Goal: Communication & Community: Answer question/provide support

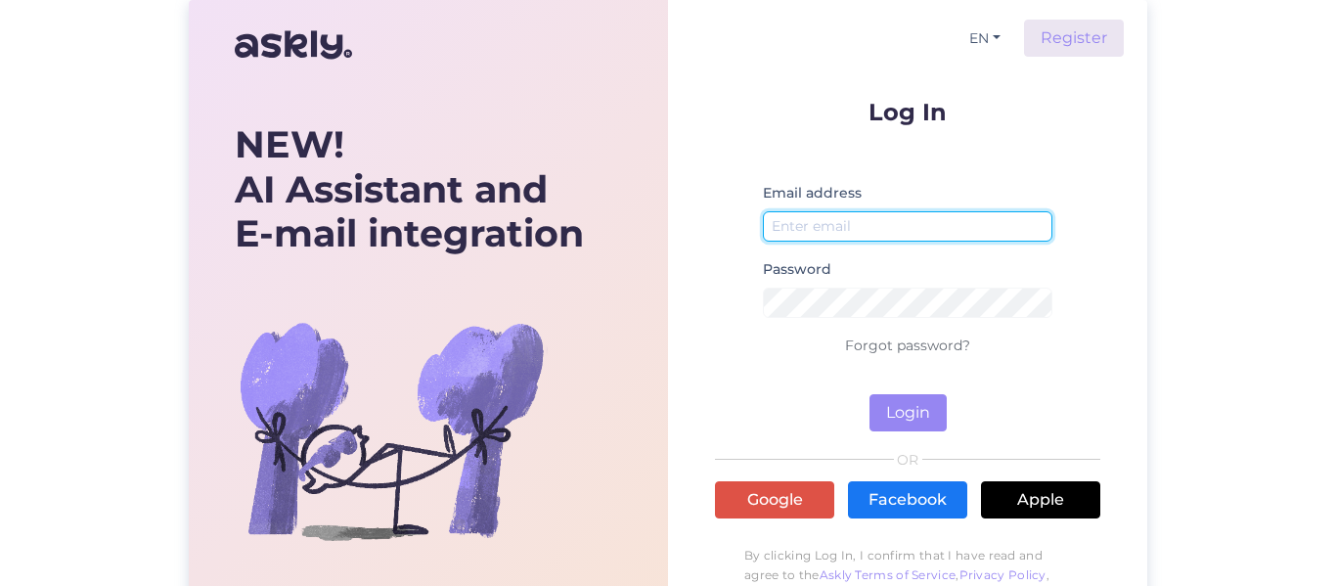
click at [856, 230] on input "email" at bounding box center [907, 226] width 289 height 30
type input "[PERSON_NAME][EMAIL_ADDRESS][PERSON_NAME][DOMAIN_NAME]"
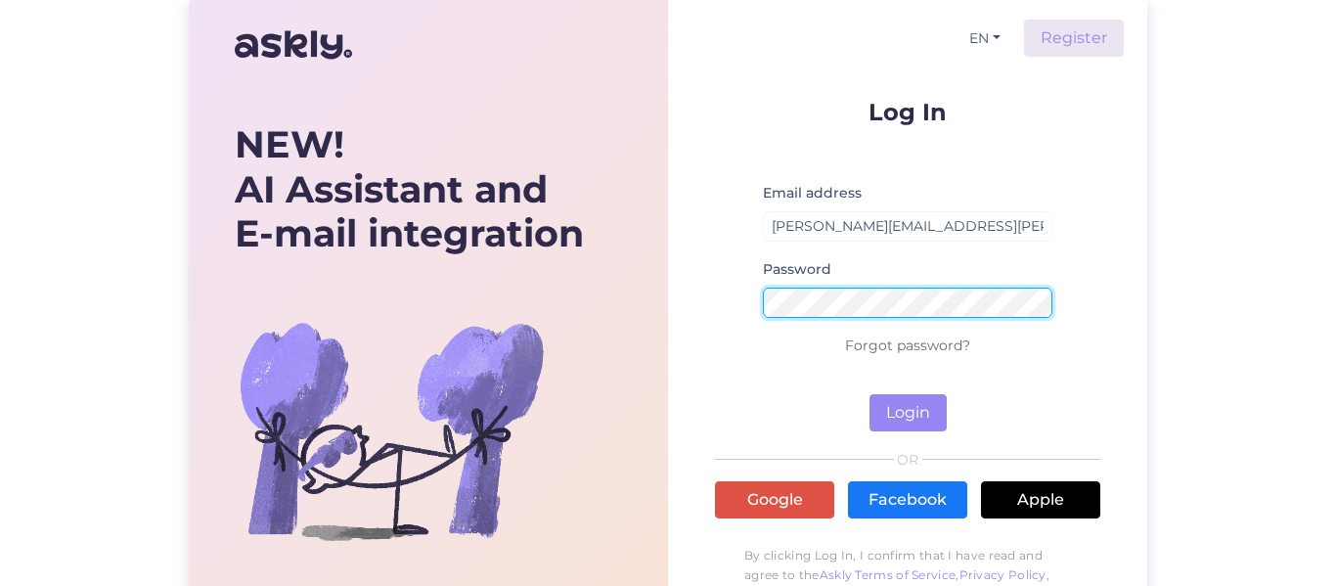
click at [869, 394] on button "Login" at bounding box center [907, 412] width 77 height 37
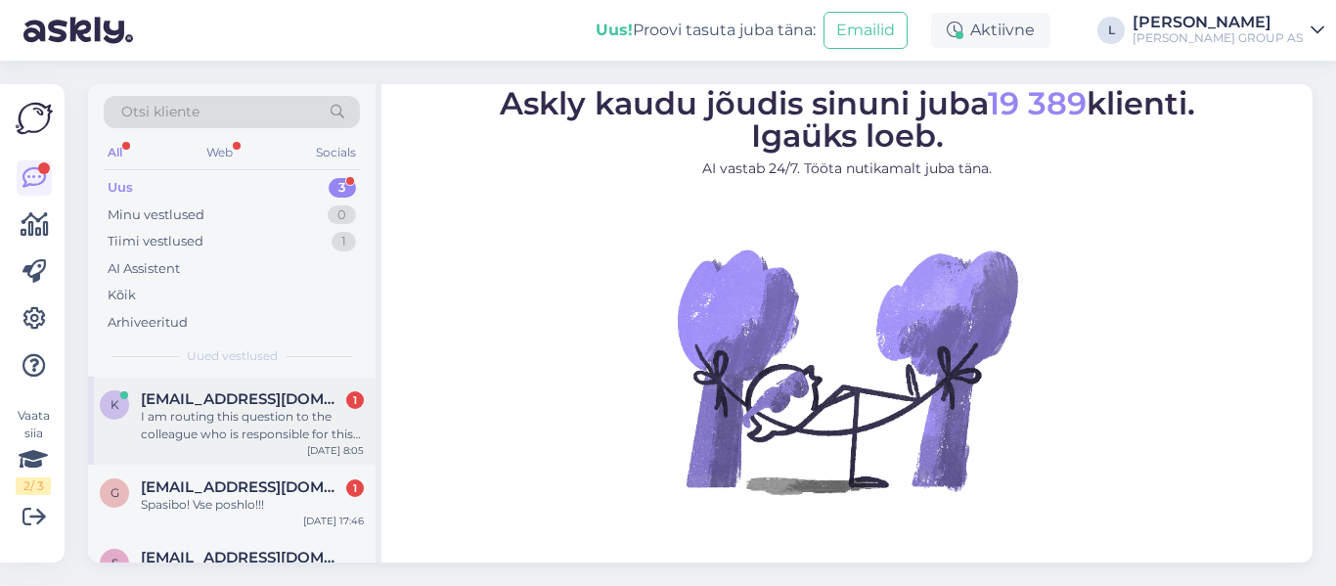
click at [229, 395] on span "[EMAIL_ADDRESS][DOMAIN_NAME]" at bounding box center [242, 399] width 203 height 18
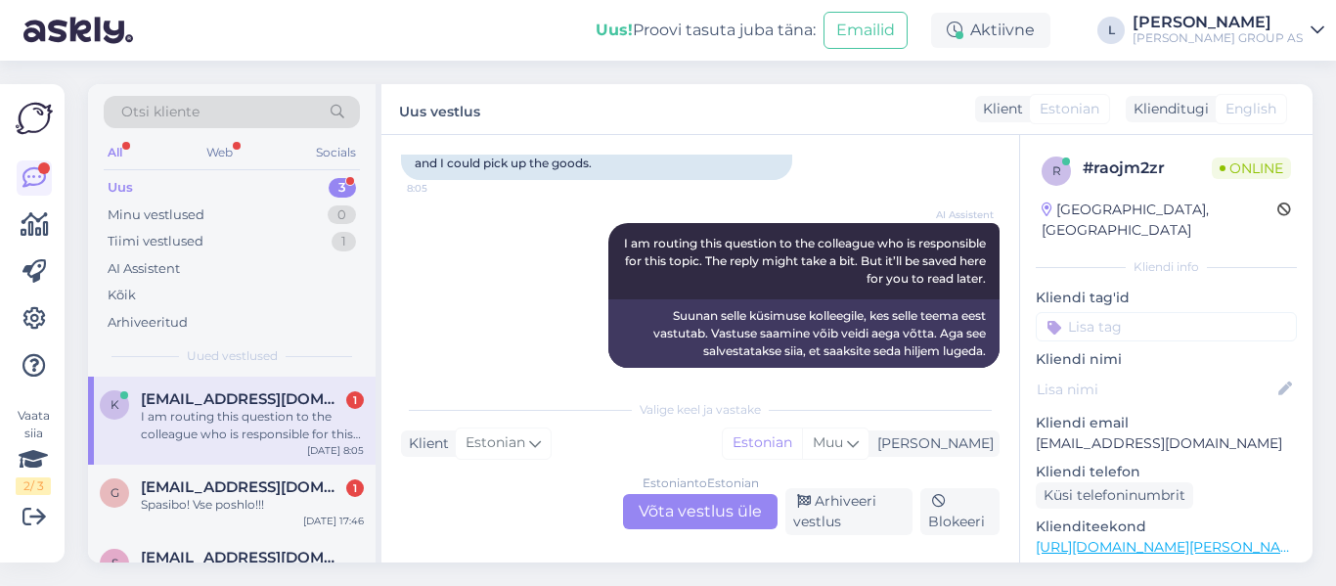
scroll to position [634, 0]
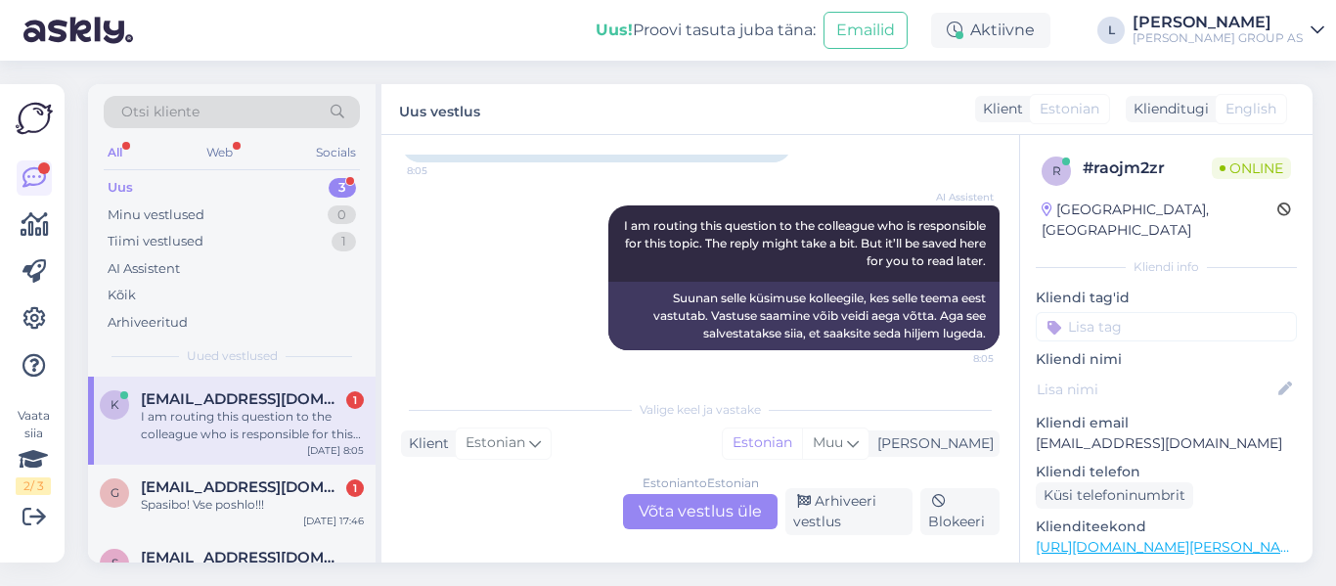
click at [679, 505] on div "Estonian to Estonian Võta vestlus üle" at bounding box center [700, 511] width 155 height 35
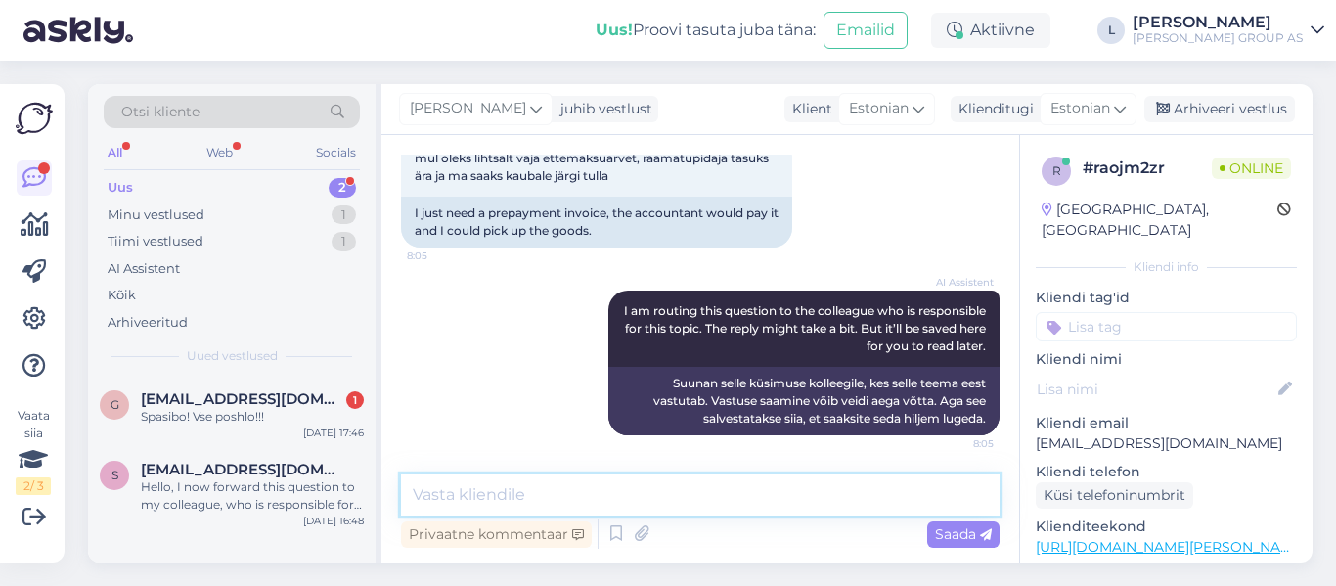
click at [613, 503] on textarea at bounding box center [700, 494] width 599 height 41
type textarea "Tere, pöörduge palun ärikliendi osakonda"
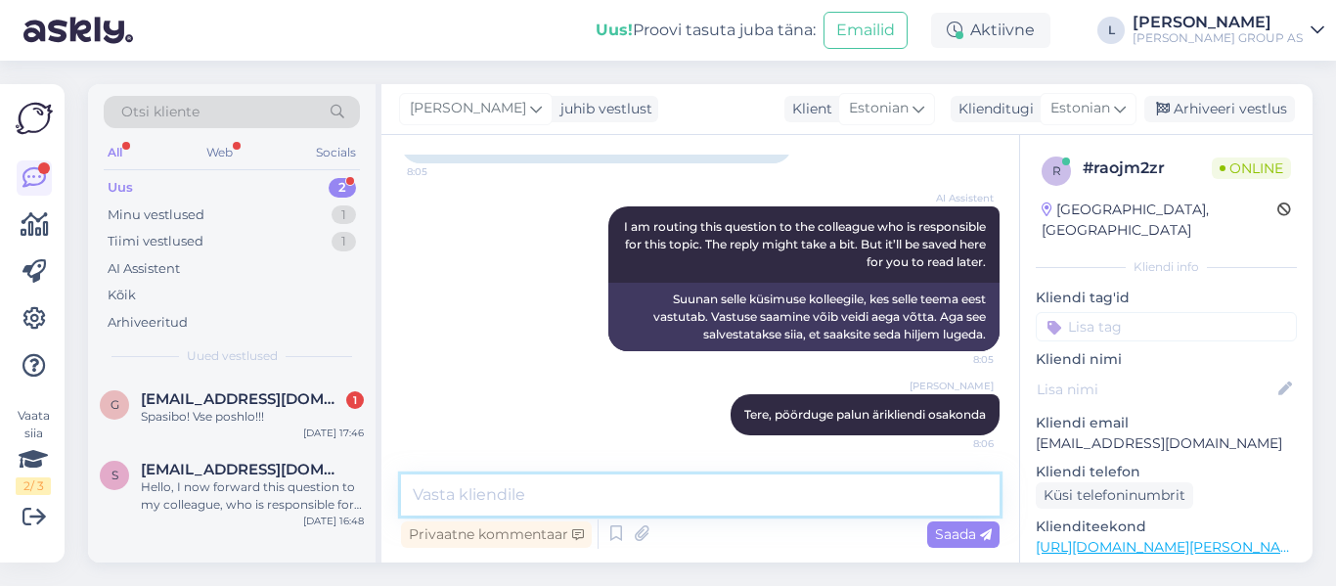
click at [683, 498] on textarea at bounding box center [700, 494] width 599 height 41
paste textarea "[URL][DOMAIN_NAME][PERSON_NAME]"
type textarea "[URL][DOMAIN_NAME][PERSON_NAME]"
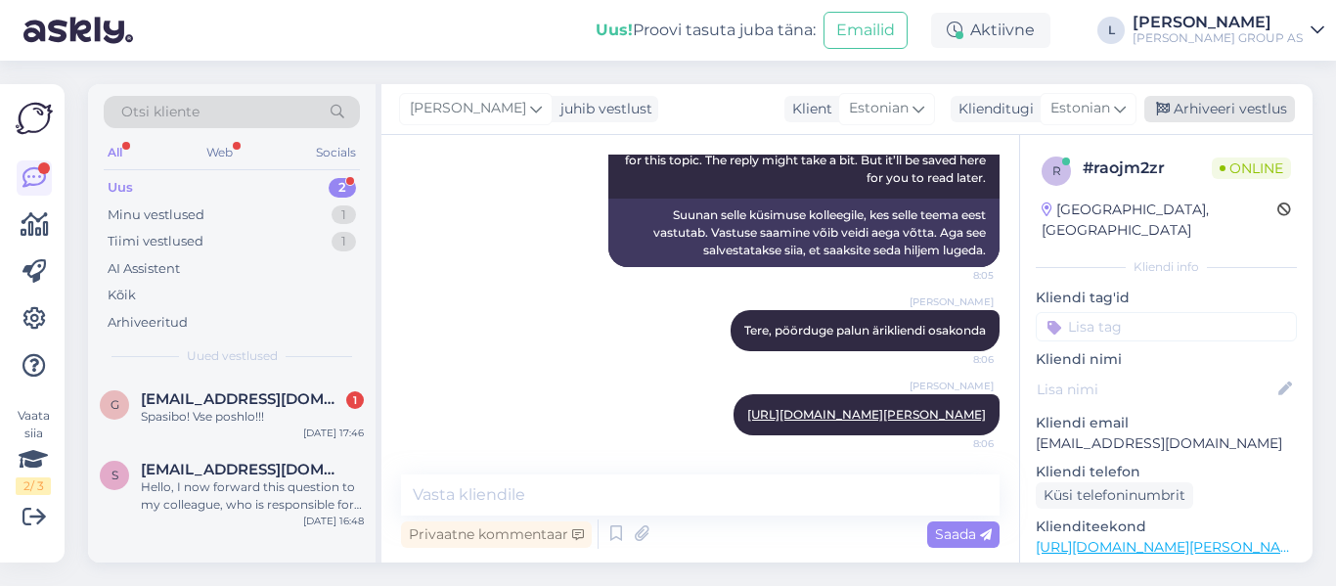
click at [1189, 104] on div "Arhiveeri vestlus" at bounding box center [1219, 109] width 151 height 26
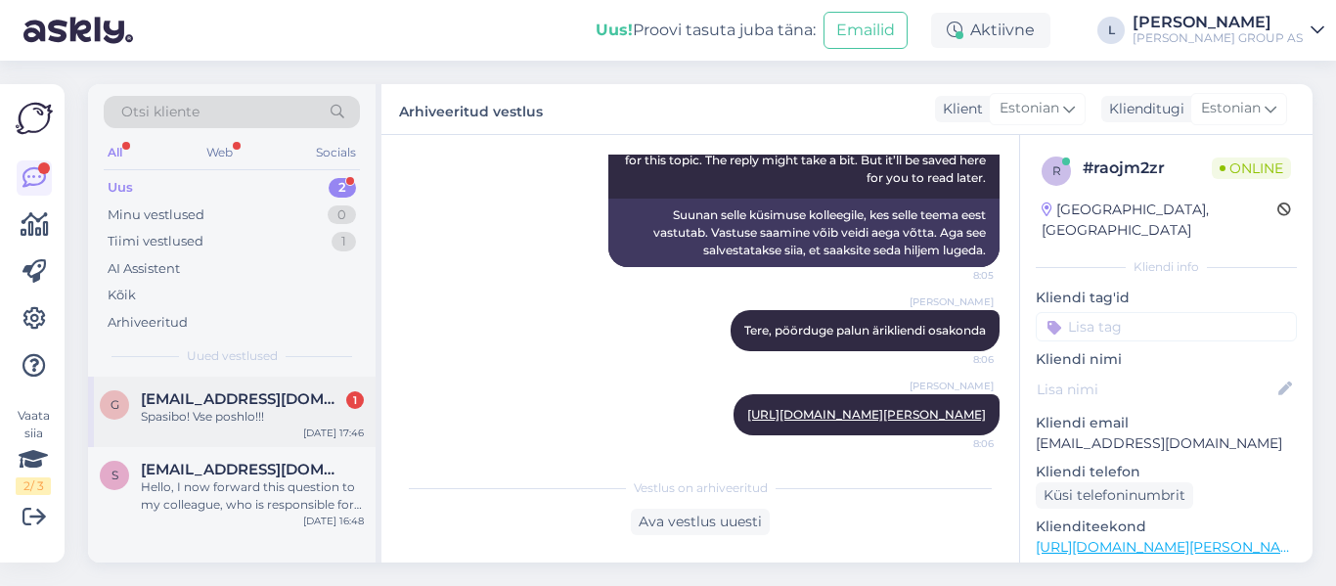
click at [206, 403] on span "[EMAIL_ADDRESS][DOMAIN_NAME]" at bounding box center [242, 399] width 203 height 18
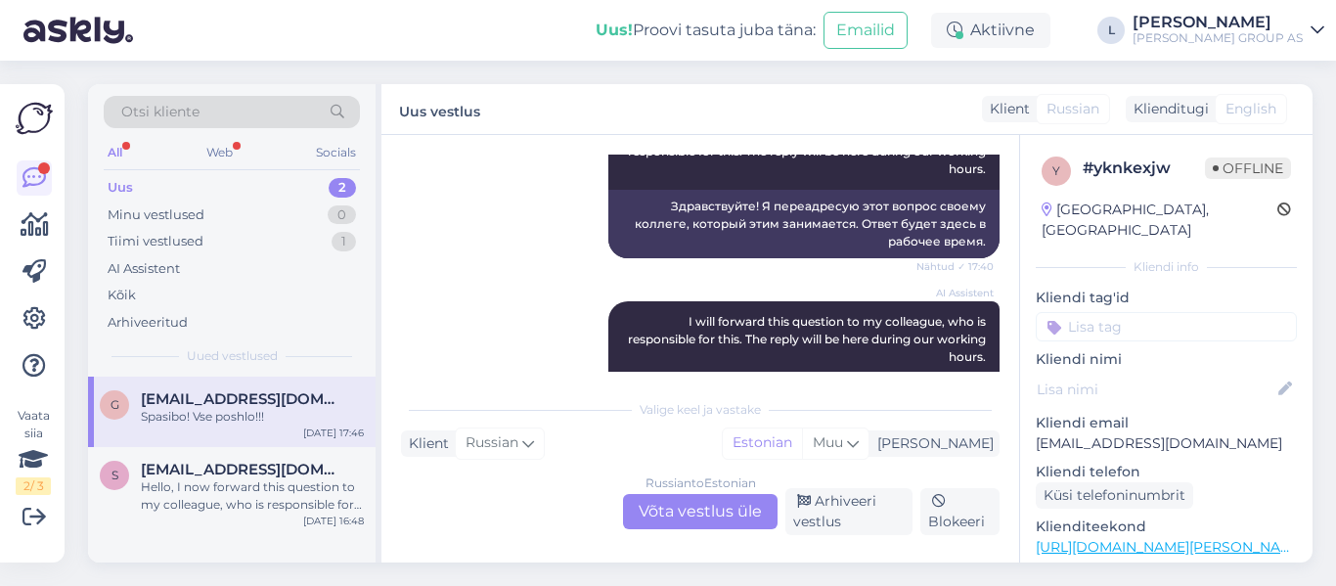
scroll to position [786, 0]
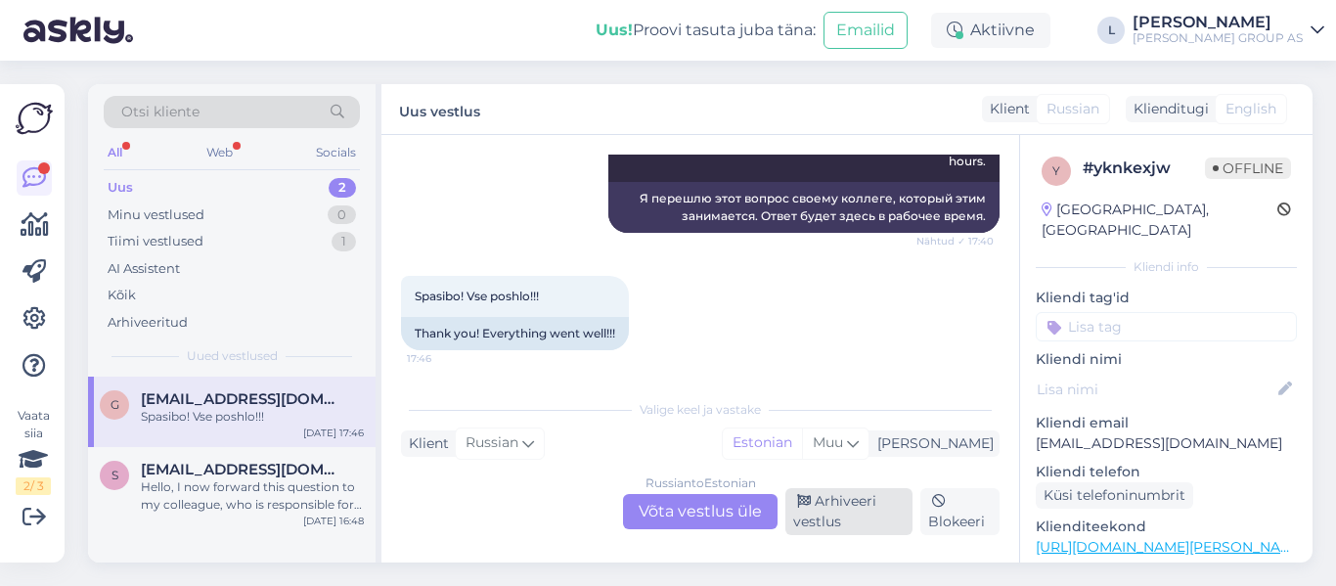
click at [856, 512] on div "Arhiveeri vestlus" at bounding box center [848, 511] width 127 height 47
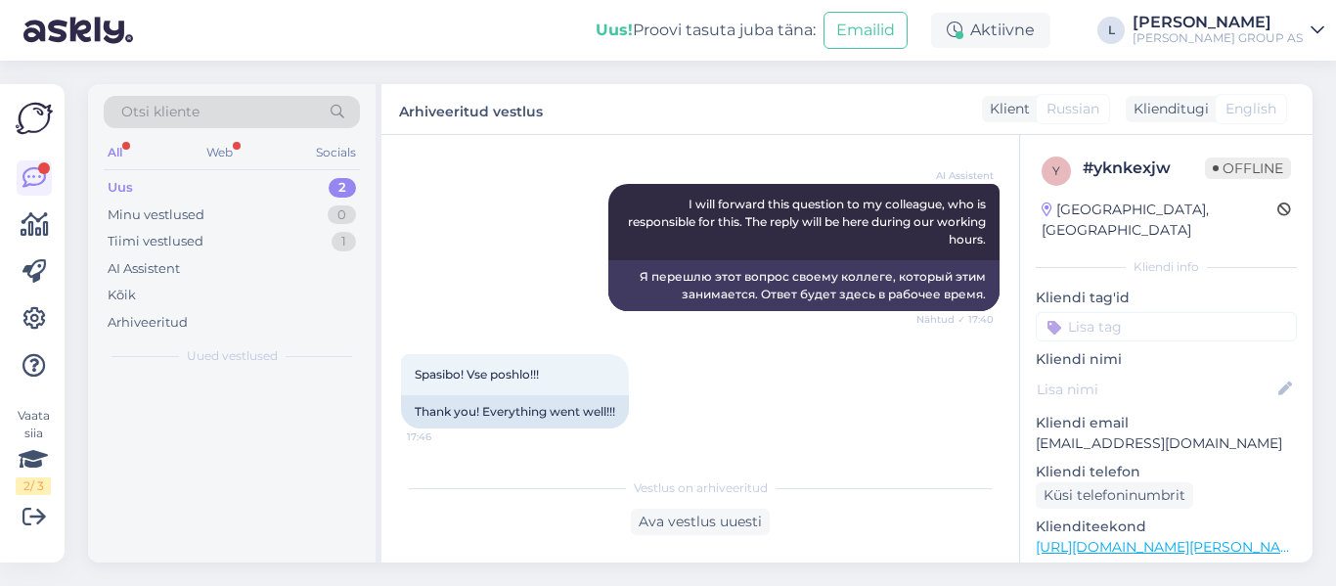
scroll to position [708, 0]
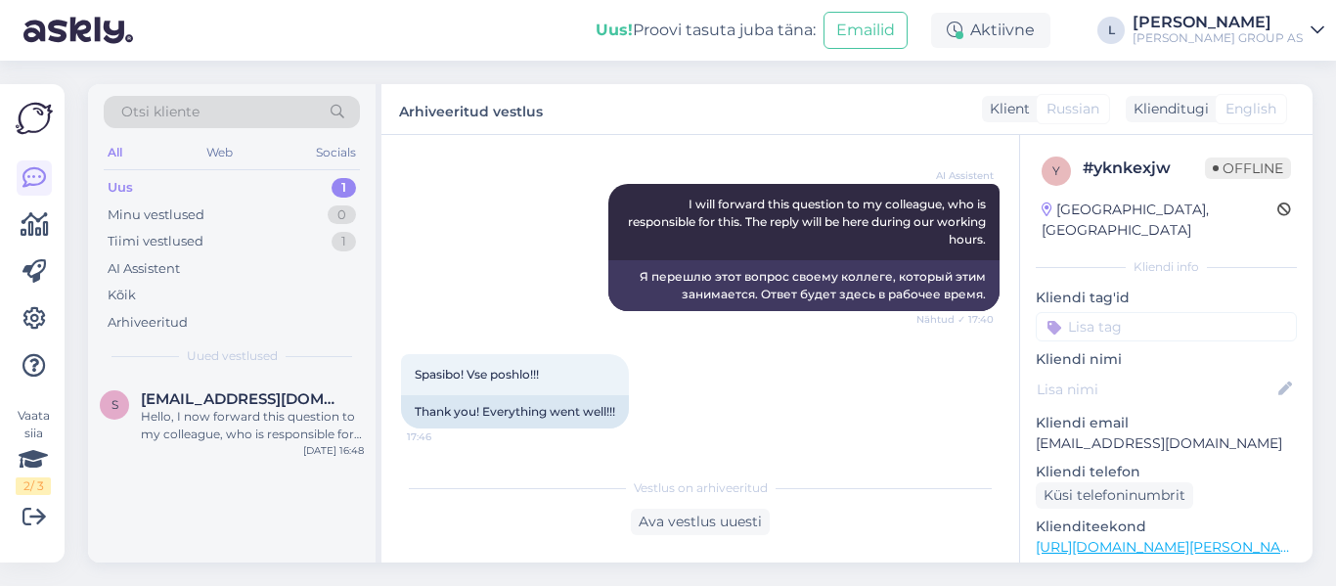
click at [217, 184] on div "Uus 1" at bounding box center [232, 187] width 256 height 27
click at [205, 423] on div "Hello, I now forward this question to my colleague, who is responsible for this…" at bounding box center [252, 425] width 223 height 35
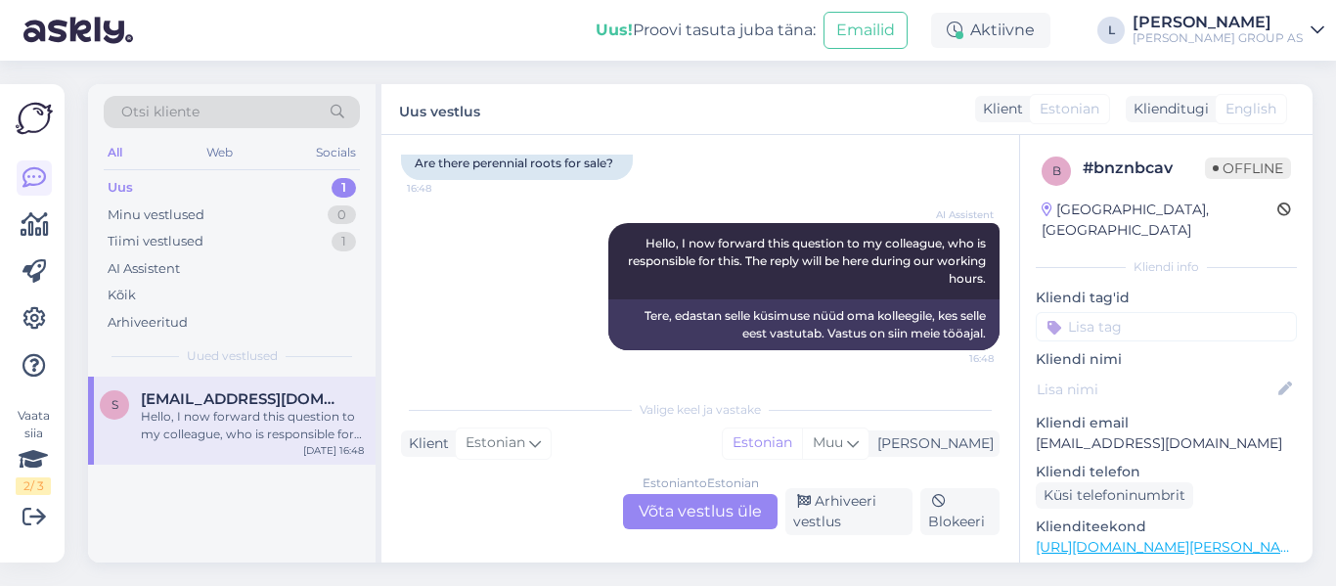
click at [190, 185] on div "Uus 1" at bounding box center [232, 187] width 256 height 27
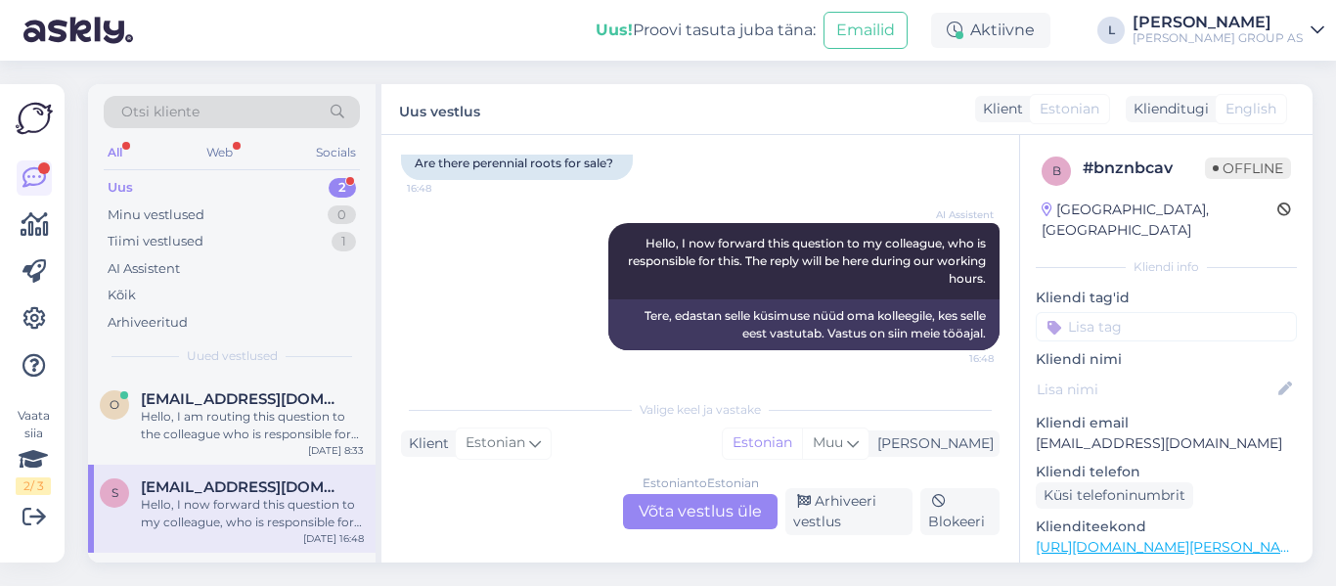
click at [199, 195] on div "Uus 2" at bounding box center [232, 187] width 256 height 27
click at [296, 424] on div "Hello, I am routing this question to the colleague who is responsible for this …" at bounding box center [252, 425] width 223 height 35
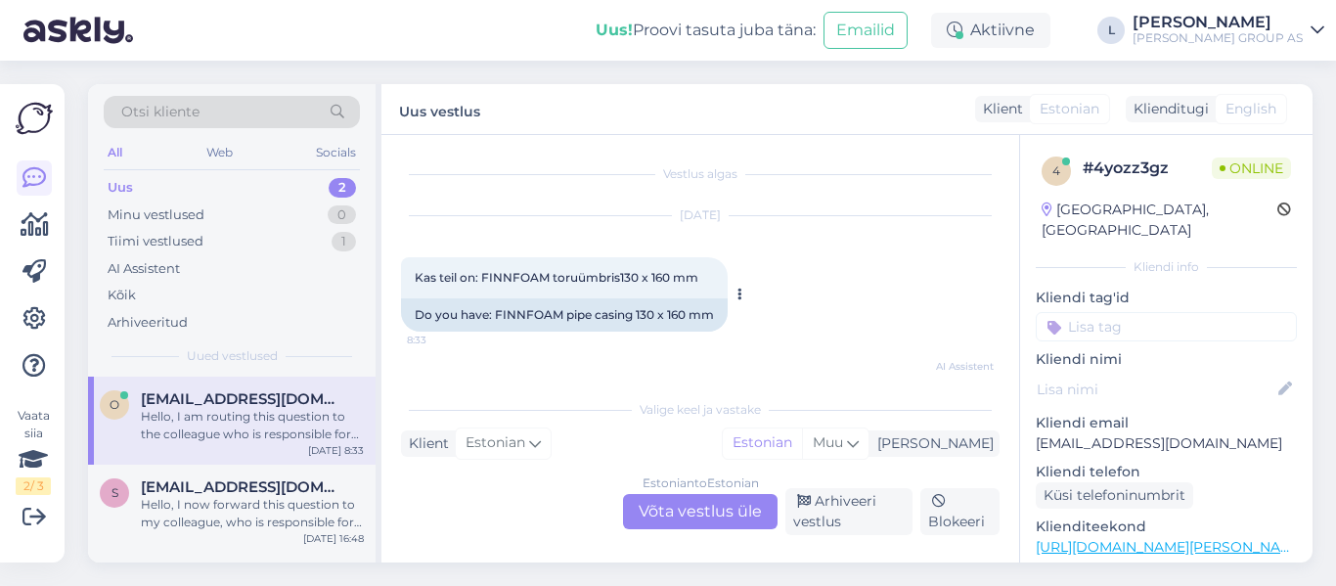
scroll to position [0, 0]
drag, startPoint x: 705, startPoint y: 279, endPoint x: 485, endPoint y: 279, distance: 220.1
click at [485, 279] on div "Kas teil on: FINNFOAM toruümbris130 x 160 mm 8:33" at bounding box center [564, 278] width 327 height 41
copy span "FINNFOAM toruümbris130 x 160 mm"
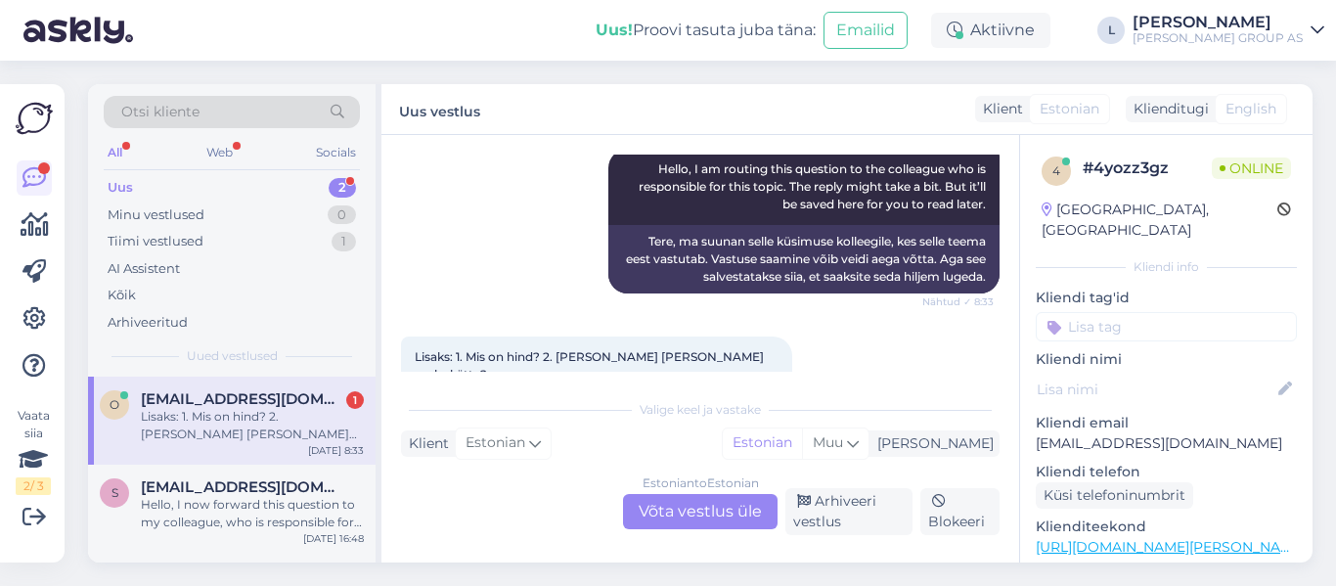
scroll to position [305, 0]
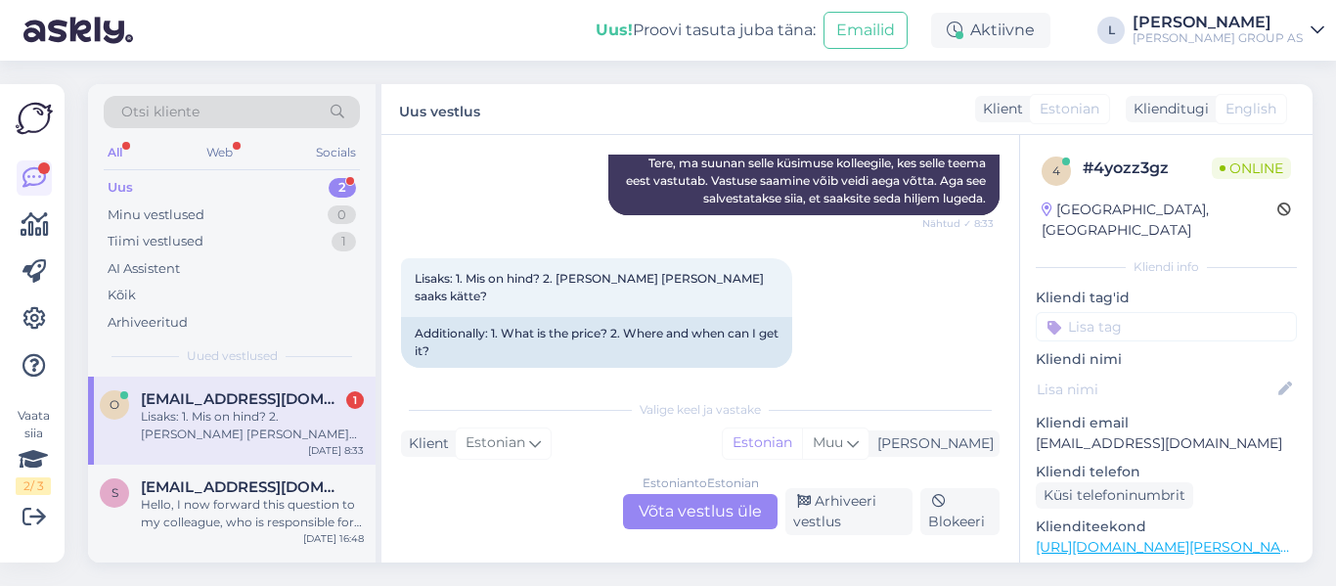
click at [706, 501] on div "Estonian to Estonian Võta vestlus üle" at bounding box center [700, 511] width 155 height 35
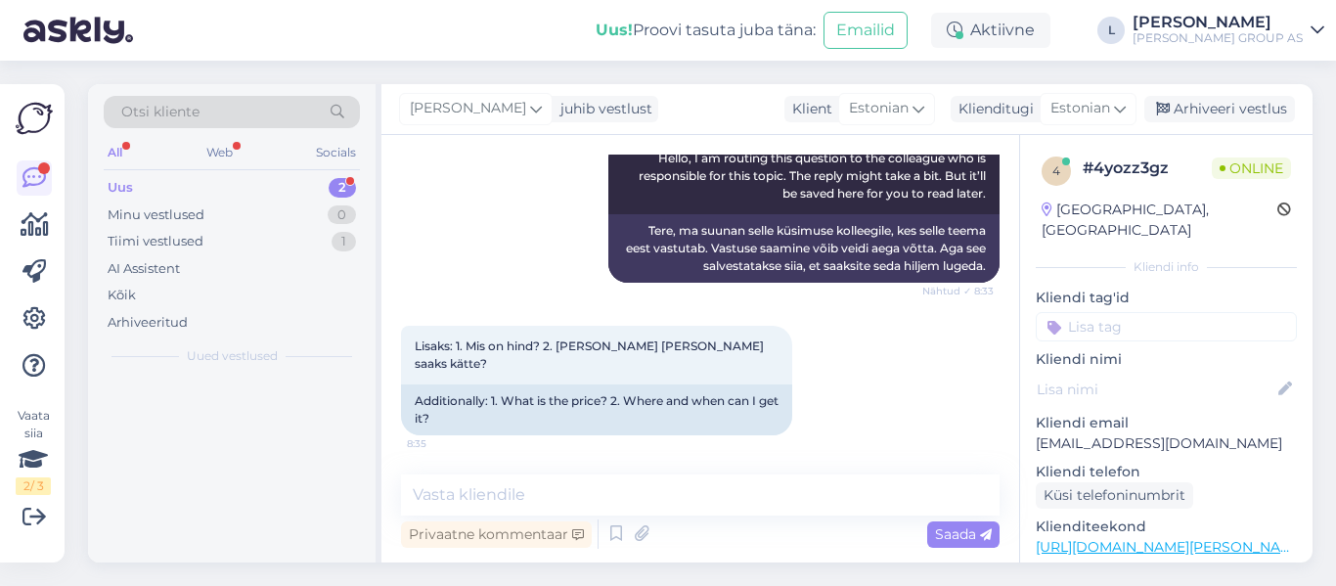
scroll to position [220, 0]
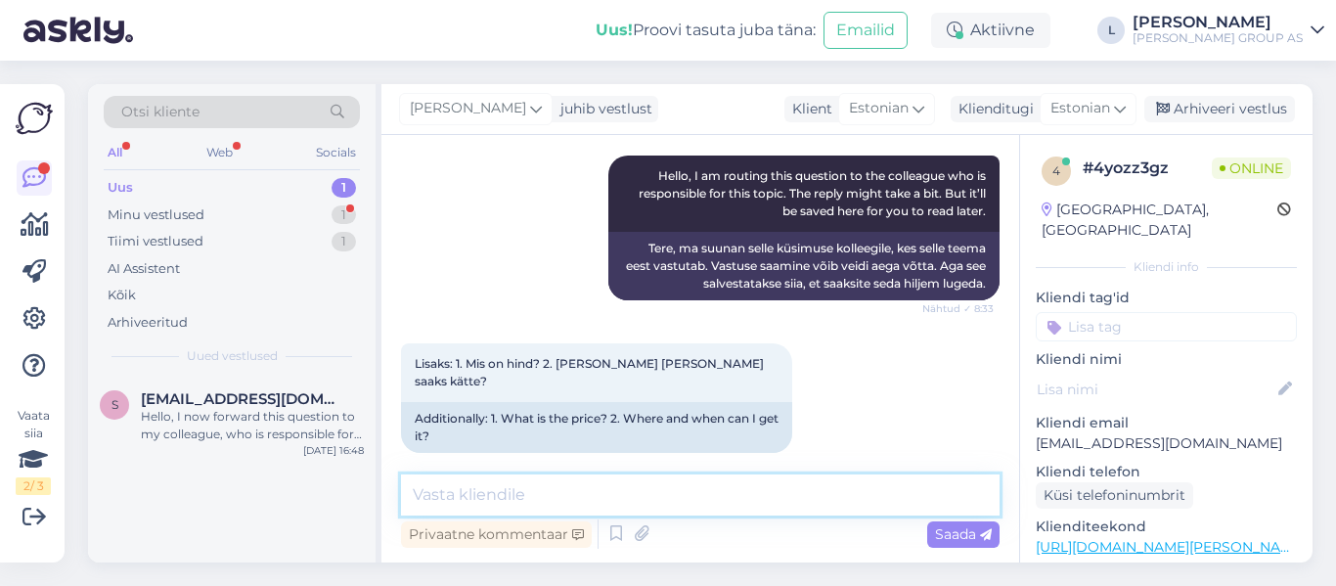
click at [603, 506] on textarea at bounding box center [700, 494] width 599 height 41
type textarea "Tere, kohapeal ei ole pakkuda. [GEOGRAPHIC_DATA] saab küsida müügijuhi kaudu"
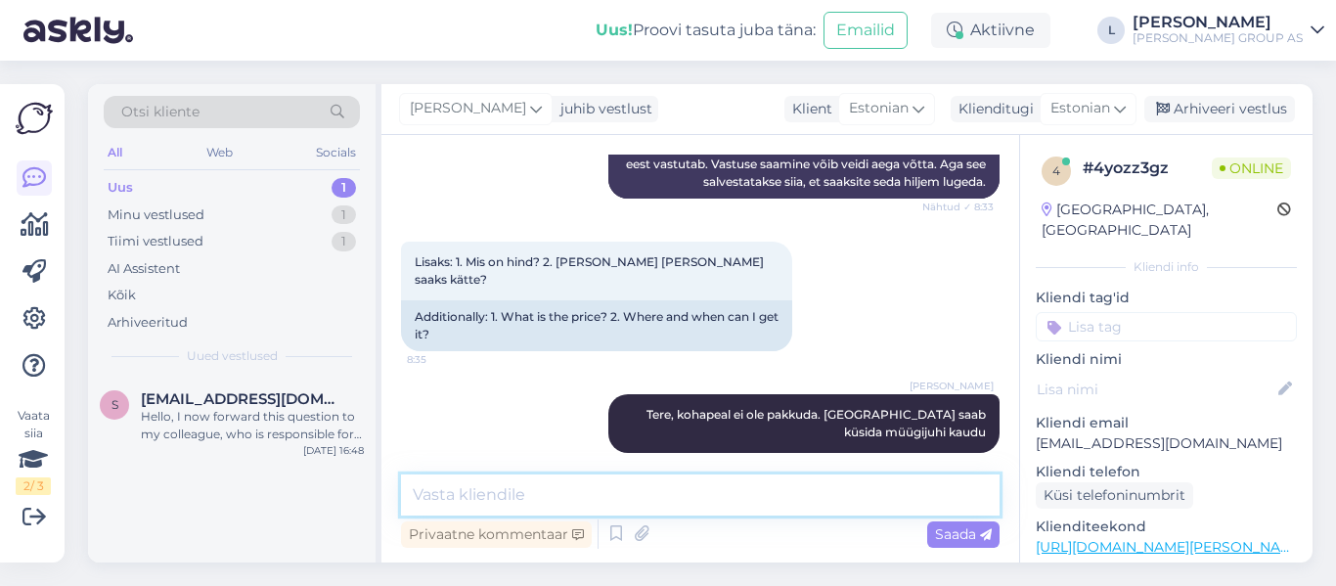
paste textarea "[URL][DOMAIN_NAME][PERSON_NAME]"
type textarea "[URL][DOMAIN_NAME][PERSON_NAME]"
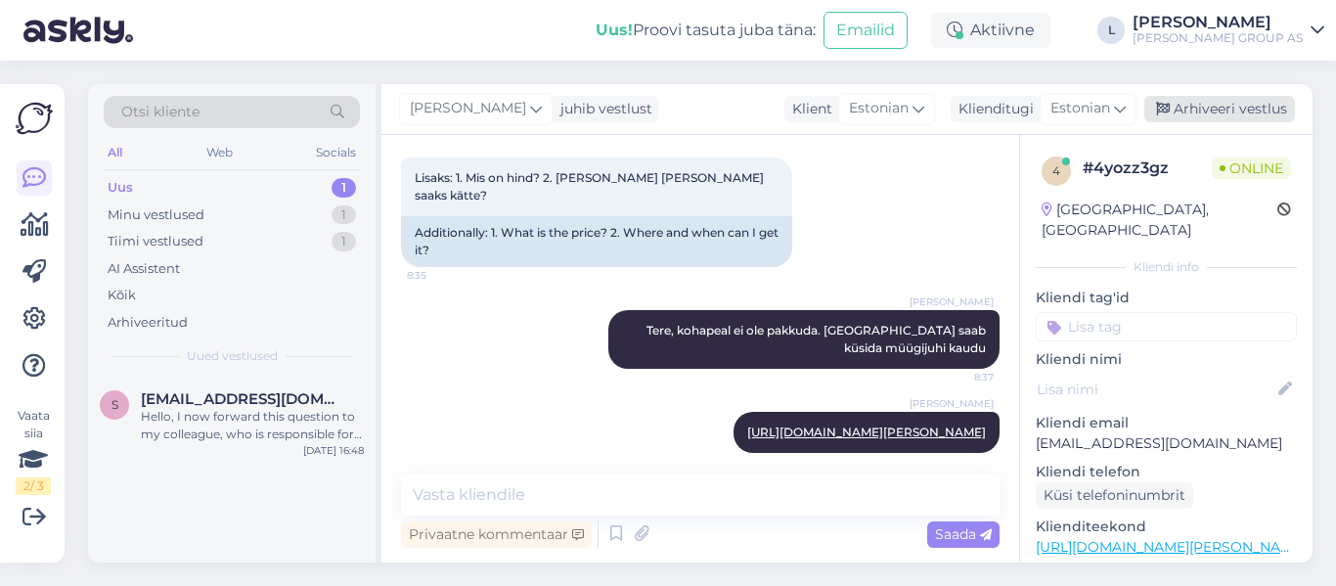
click at [1270, 100] on div "Arhiveeri vestlus" at bounding box center [1219, 109] width 151 height 26
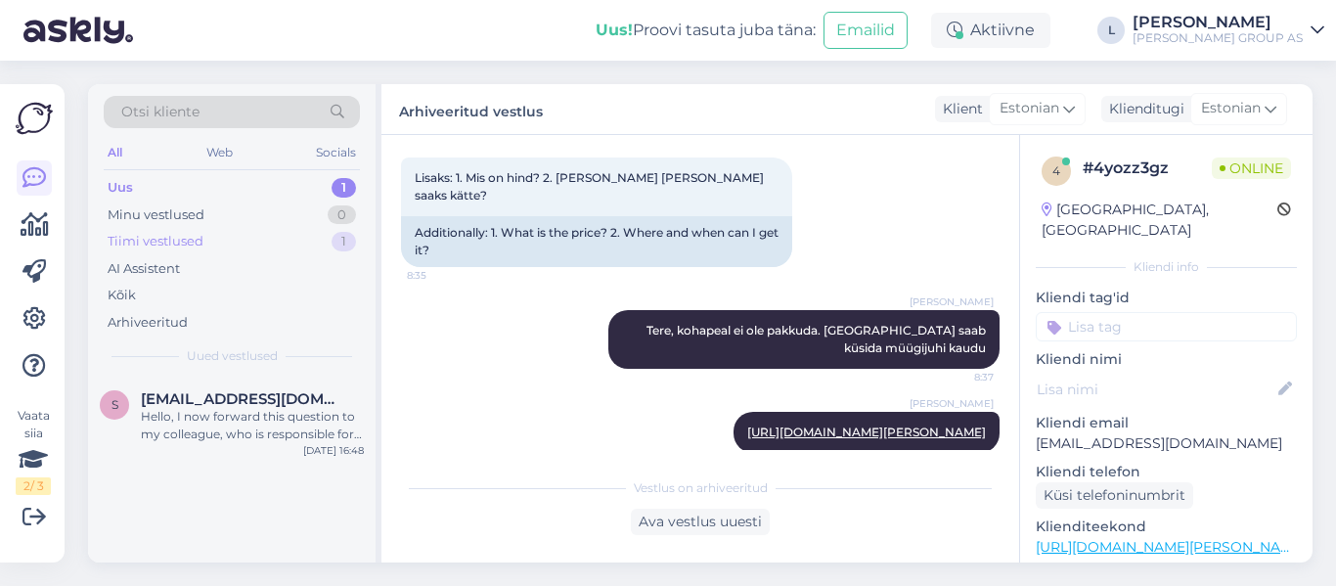
click at [157, 248] on div "Tiimi vestlused" at bounding box center [156, 242] width 96 height 20
click at [150, 186] on div "Uus 1" at bounding box center [232, 187] width 256 height 27
click at [221, 406] on span "[EMAIL_ADDRESS][DOMAIN_NAME]" at bounding box center [242, 399] width 203 height 18
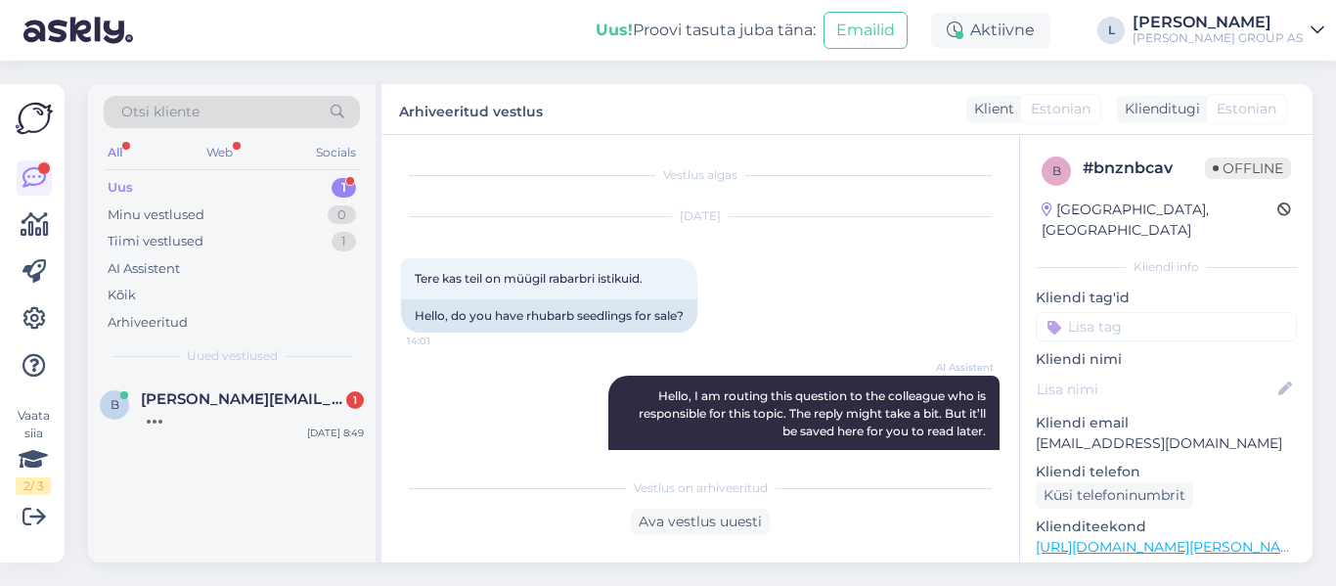
scroll to position [647, 0]
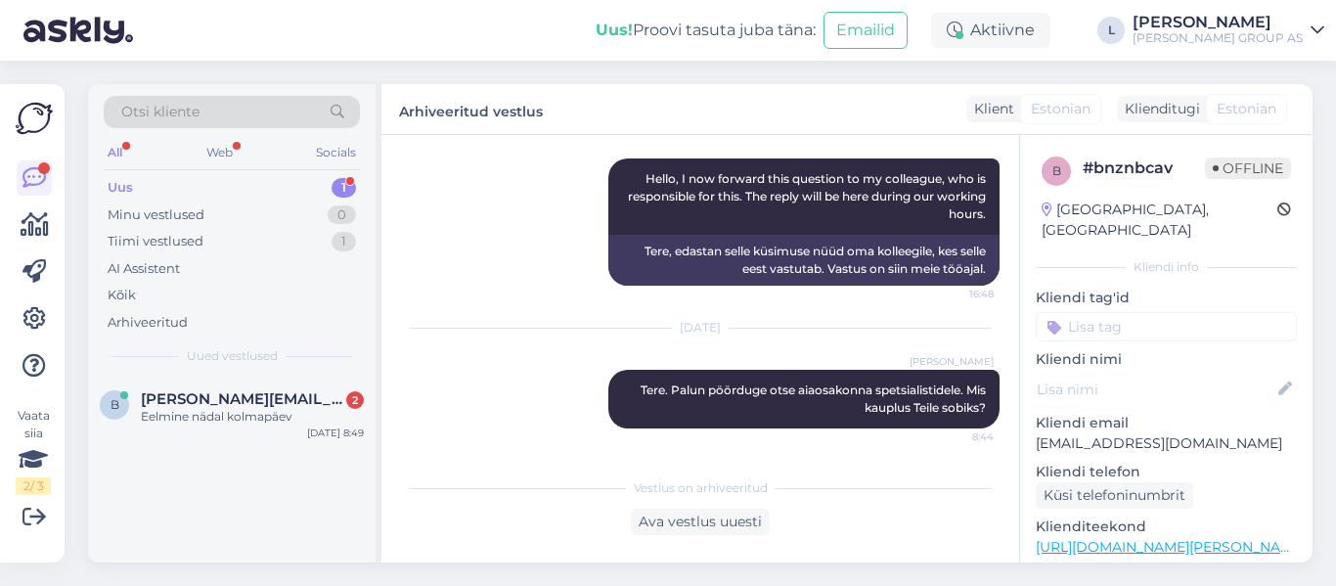
click at [1322, 32] on icon at bounding box center [1318, 30] width 14 height 16
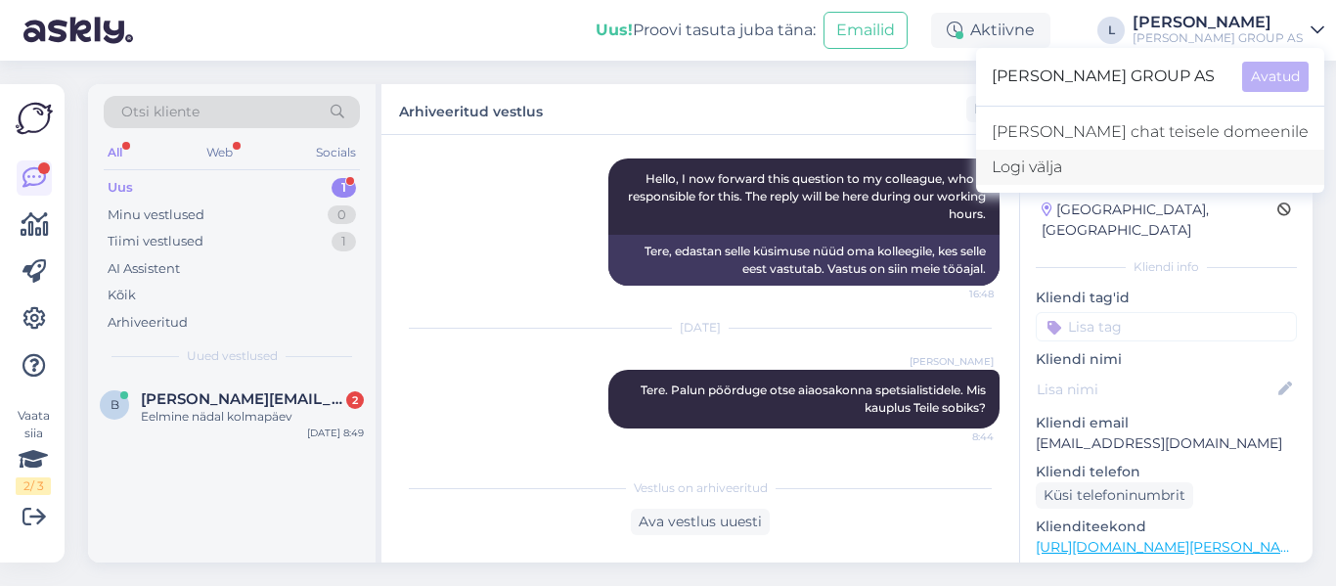
click at [1181, 182] on div "Logi välja" at bounding box center [1150, 167] width 348 height 35
